Goal: Check status: Check status

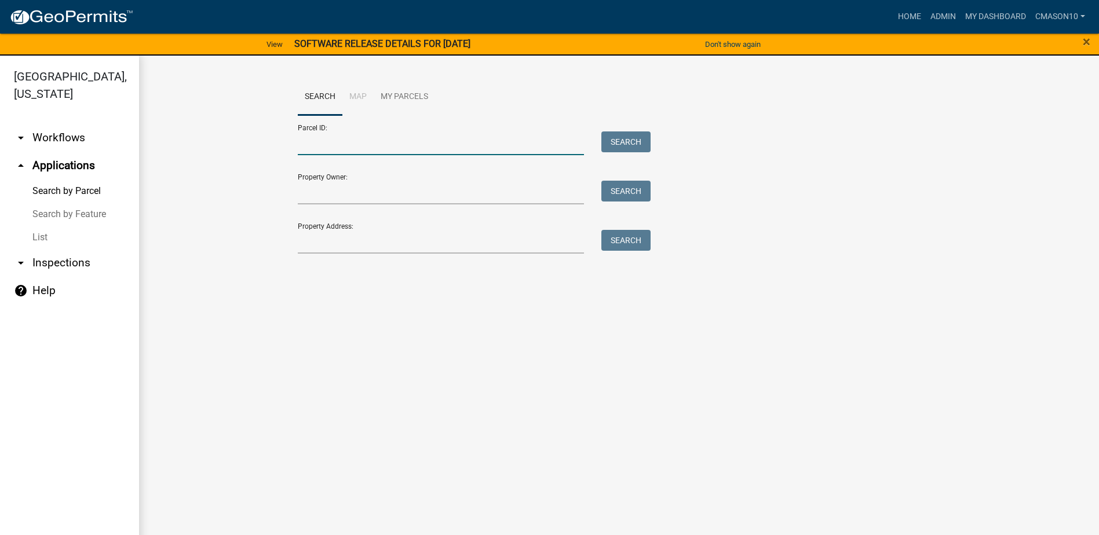
drag, startPoint x: 334, startPoint y: 148, endPoint x: 328, endPoint y: 141, distance: 9.0
click at [332, 145] on input "Parcel ID:" at bounding box center [441, 143] width 287 height 24
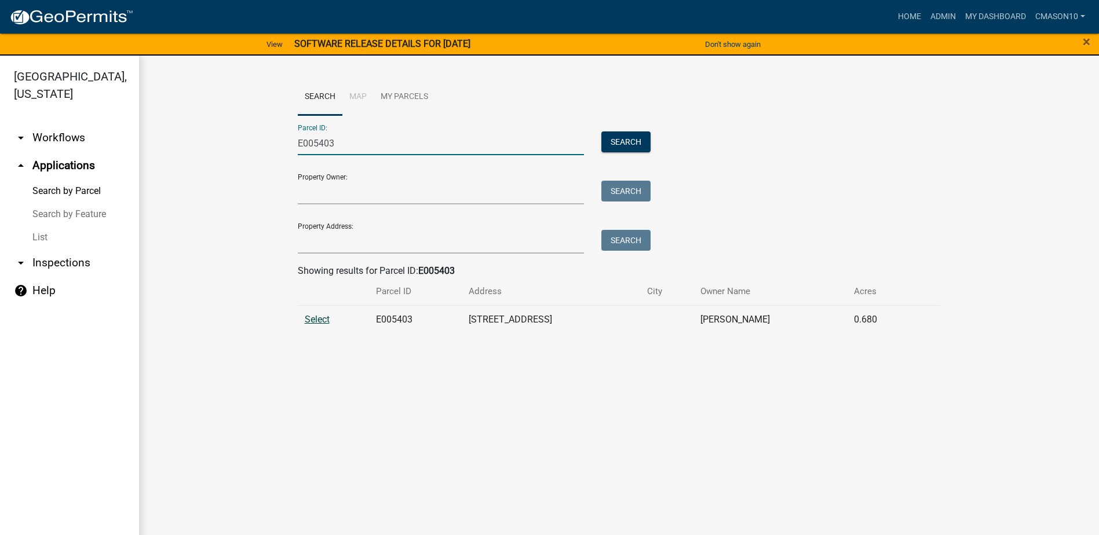
type input "E005403"
click at [317, 315] on span "Select" at bounding box center [317, 319] width 25 height 11
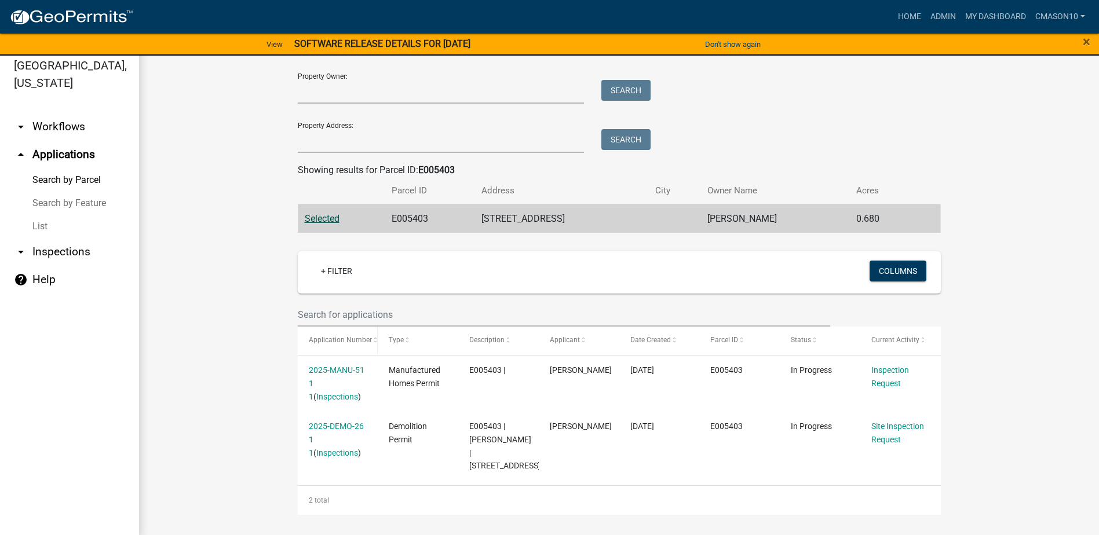
scroll to position [14, 0]
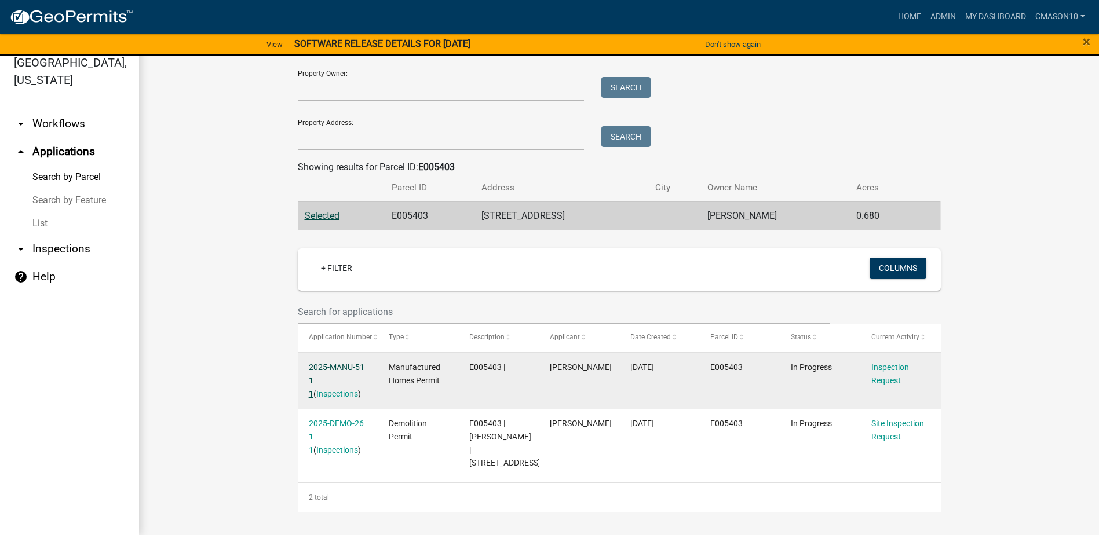
click at [342, 363] on link "2025-MANU-51 1 1" at bounding box center [337, 381] width 56 height 36
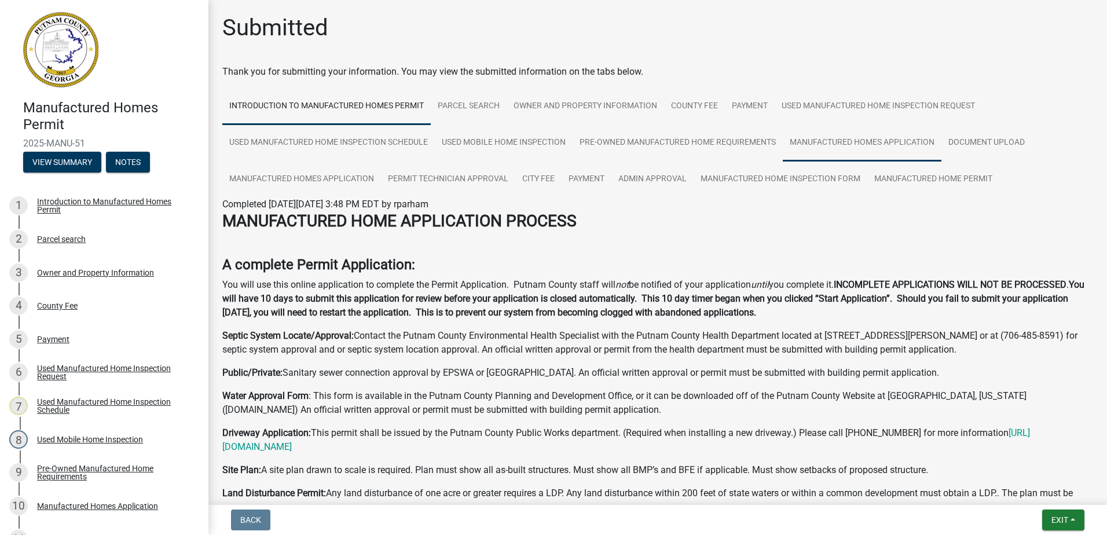
click at [869, 142] on link "Manufactured Homes Application" at bounding box center [862, 143] width 159 height 37
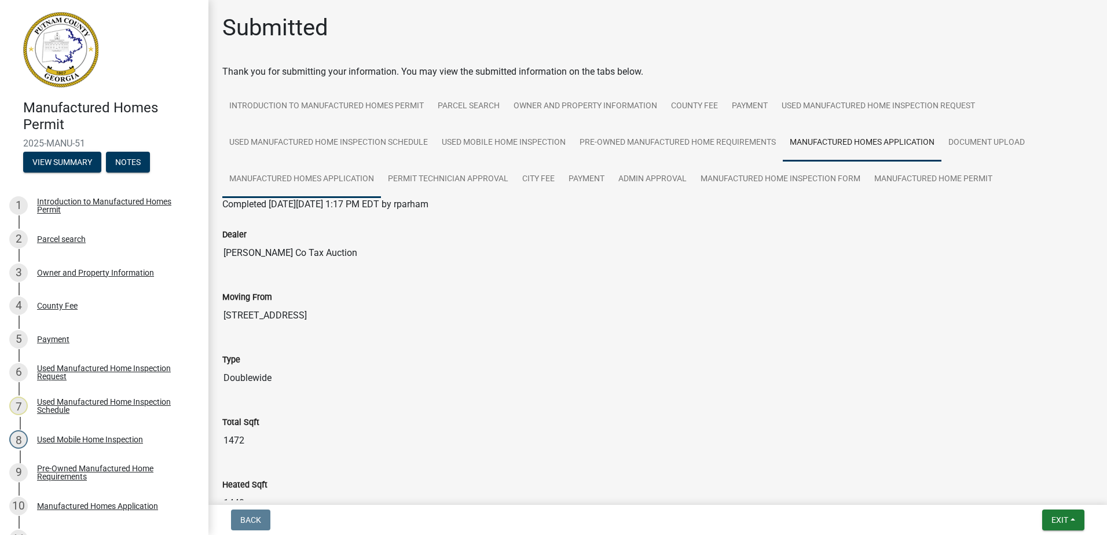
click at [325, 176] on link "Manufactured Homes Application" at bounding box center [301, 179] width 159 height 37
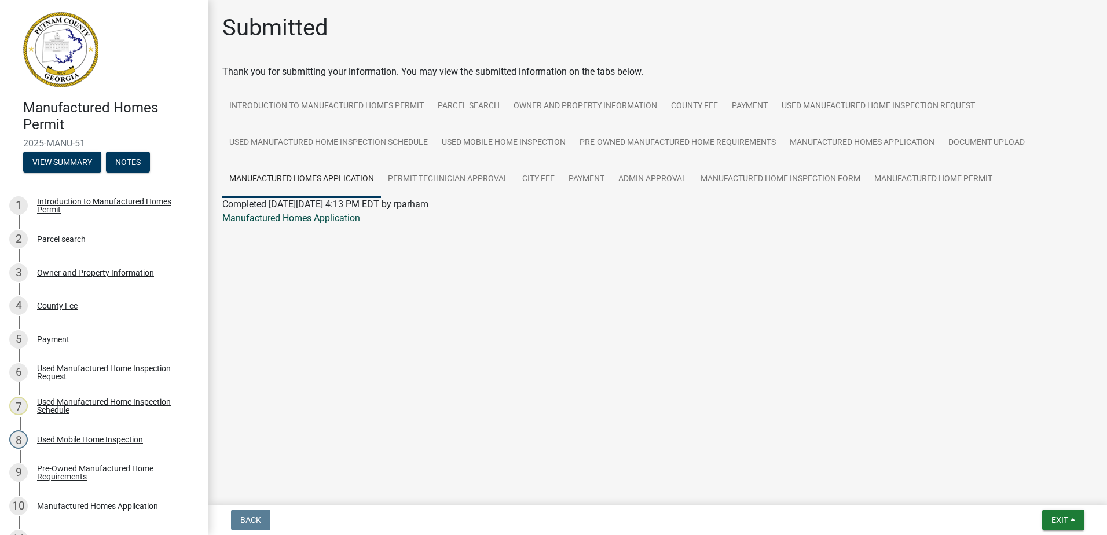
click at [306, 213] on link "Manufactured Homes Application" at bounding box center [291, 218] width 138 height 11
